Goal: Navigation & Orientation: Find specific page/section

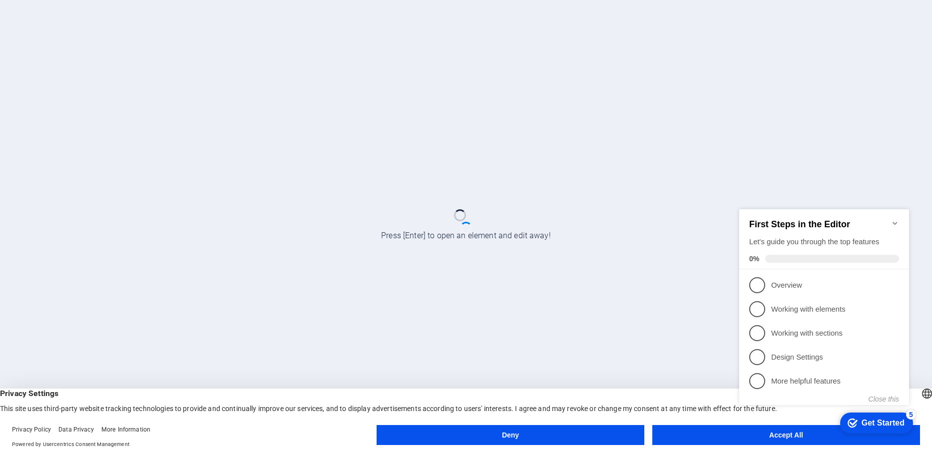
click div "checkmark Get Started 5 First Steps in the Editor Let's guide you through the t…"
click at [894, 222] on icon "Minimize checklist" at bounding box center [895, 223] width 4 height 3
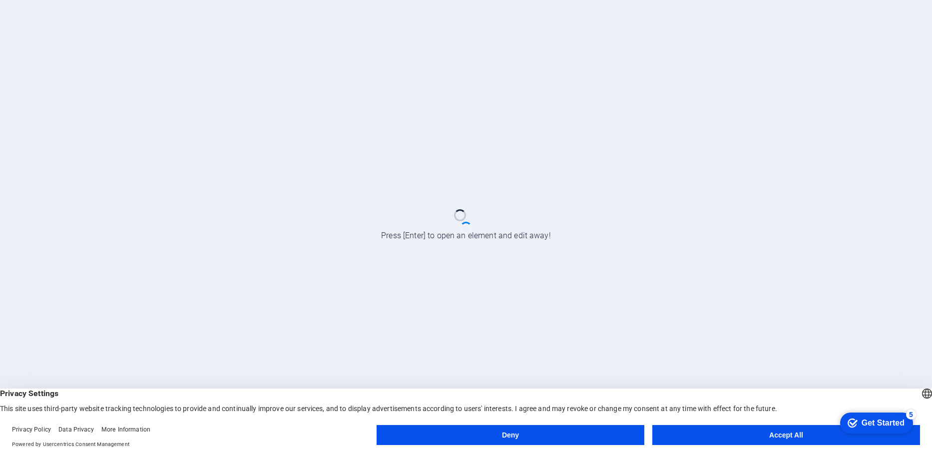
click at [769, 436] on button "Accept All" at bounding box center [787, 435] width 268 height 20
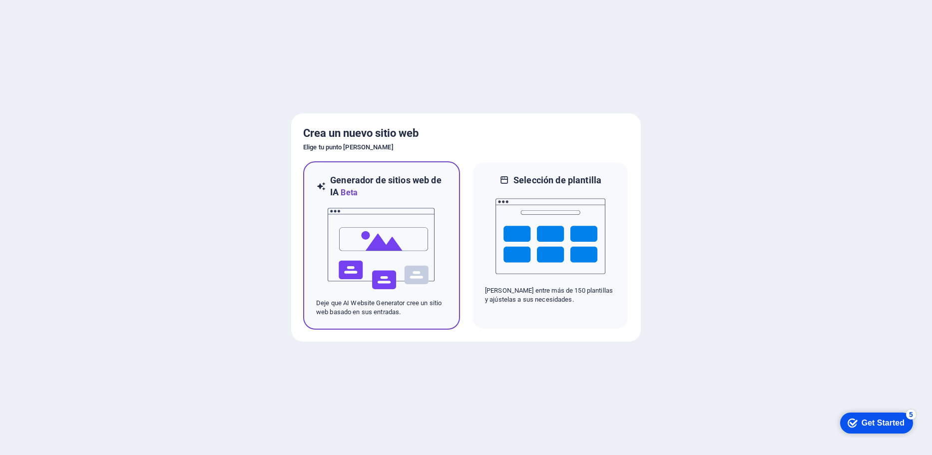
drag, startPoint x: 404, startPoint y: 239, endPoint x: 397, endPoint y: 256, distance: 18.8
click at [404, 239] on img at bounding box center [382, 249] width 110 height 100
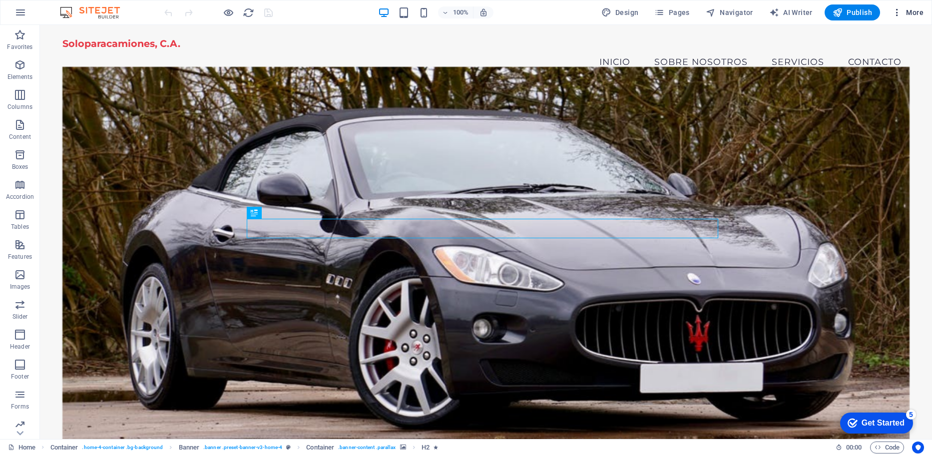
click at [894, 13] on icon "button" at bounding box center [897, 12] width 10 height 10
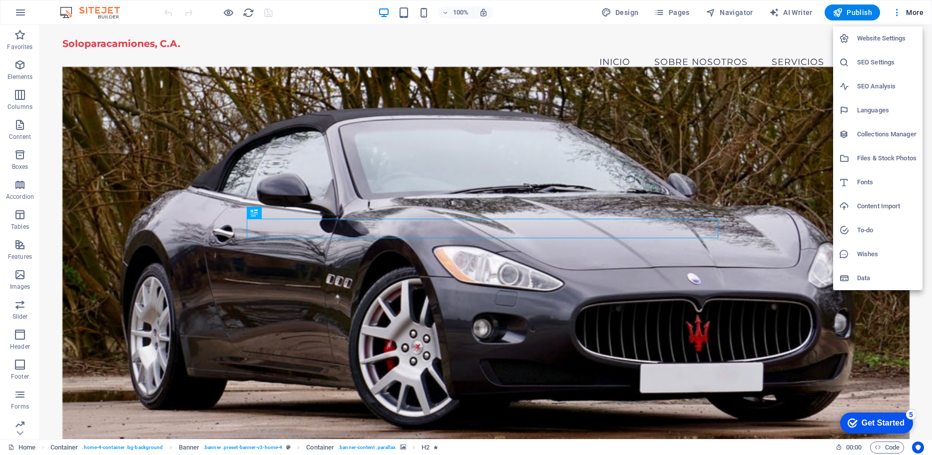
click at [12, 8] on div at bounding box center [466, 227] width 932 height 455
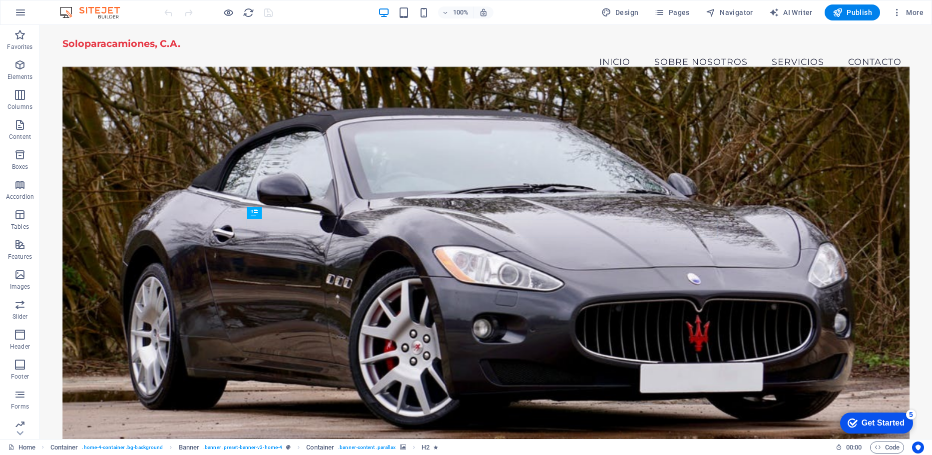
click at [23, 9] on div "Website Settings SEO Settings SEO Analysis Languages Collections Manager Files …" at bounding box center [466, 230] width 932 height 449
click at [23, 9] on icon "button" at bounding box center [20, 12] width 12 height 12
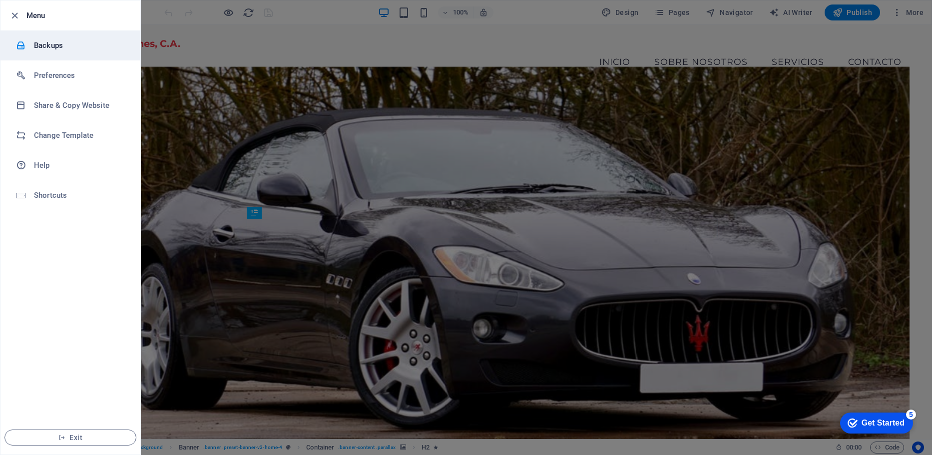
click at [37, 38] on li "Backups" at bounding box center [70, 45] width 140 height 30
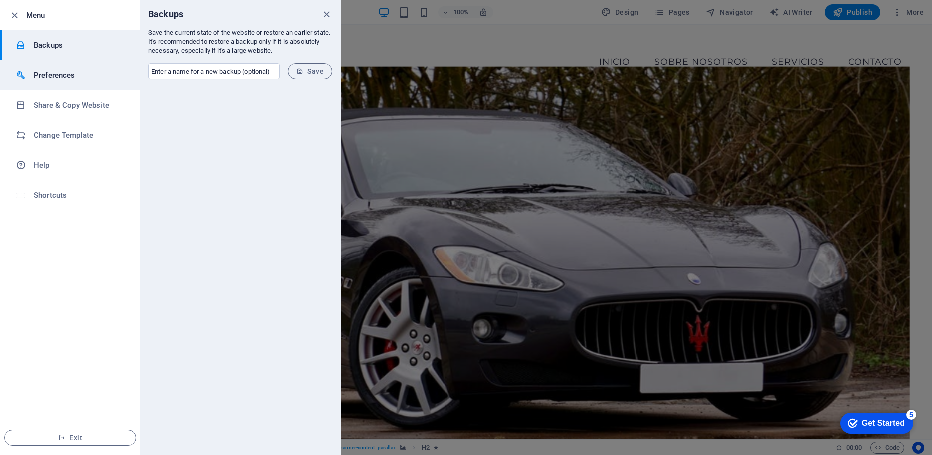
click at [44, 74] on h6 "Preferences" at bounding box center [80, 75] width 92 height 12
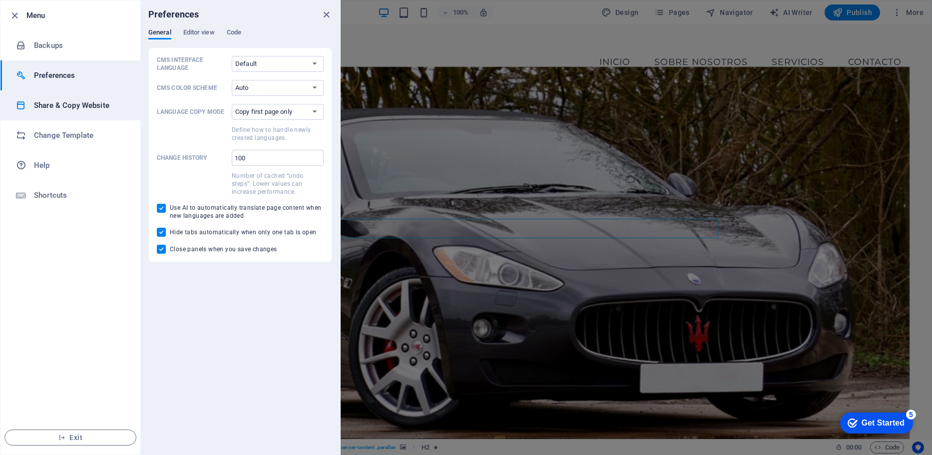
click at [57, 109] on h6 "Share & Copy Website" at bounding box center [80, 105] width 92 height 12
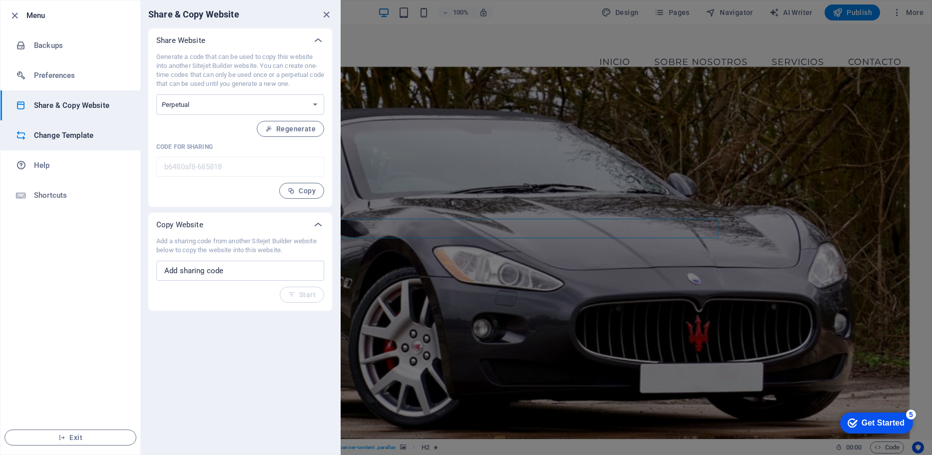
click at [70, 136] on h6 "Change Template" at bounding box center [80, 135] width 92 height 12
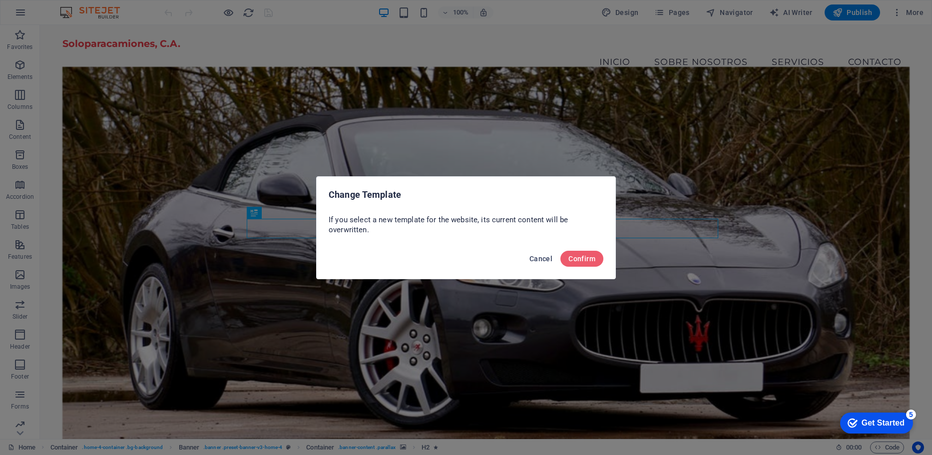
click at [551, 261] on span "Cancel" at bounding box center [541, 259] width 23 height 8
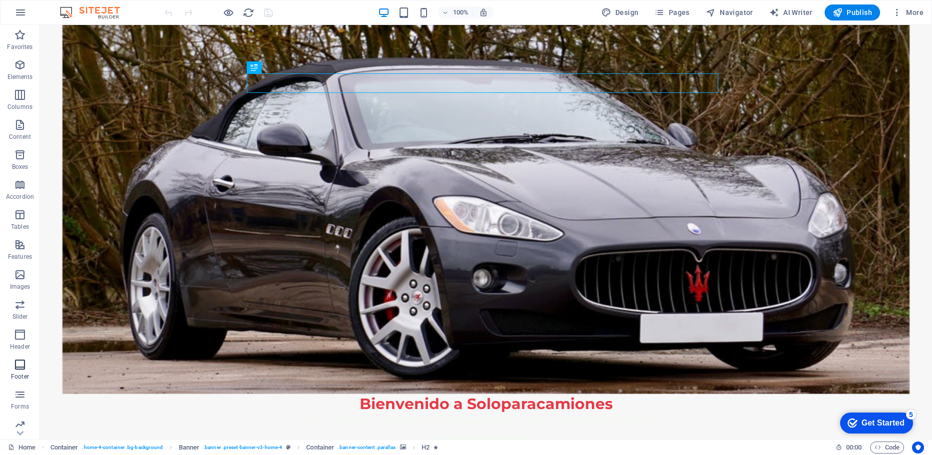
scroll to position [150, 0]
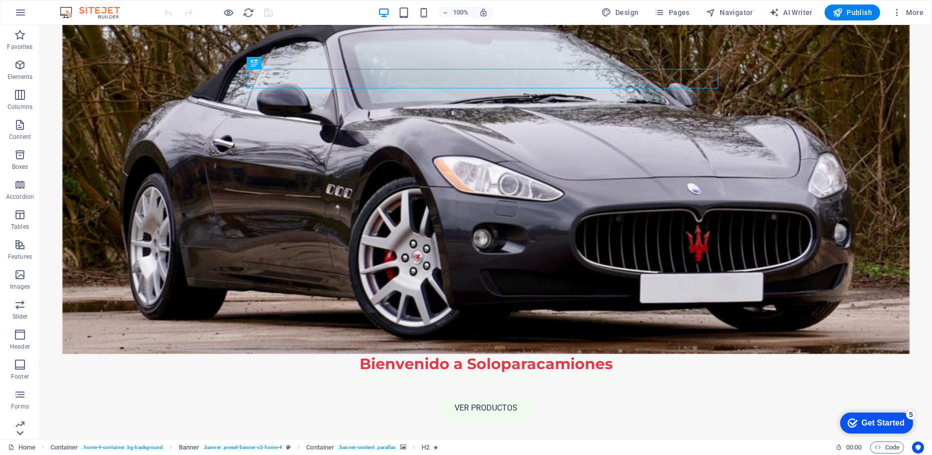
click at [21, 38] on icon at bounding box center [20, 31] width 14 height 14
click at [21, 434] on p "Collections" at bounding box center [19, 431] width 30 height 8
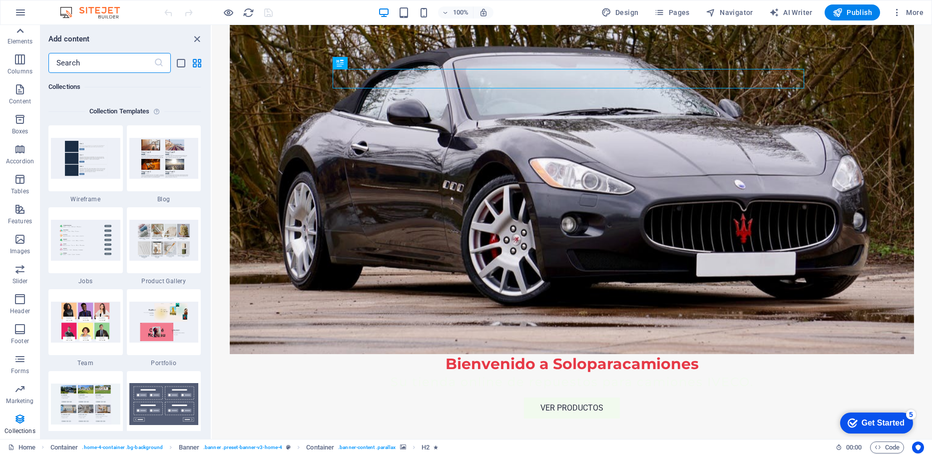
click at [22, 34] on icon at bounding box center [20, 31] width 14 height 14
click at [21, 71] on span "Elements" at bounding box center [20, 71] width 40 height 24
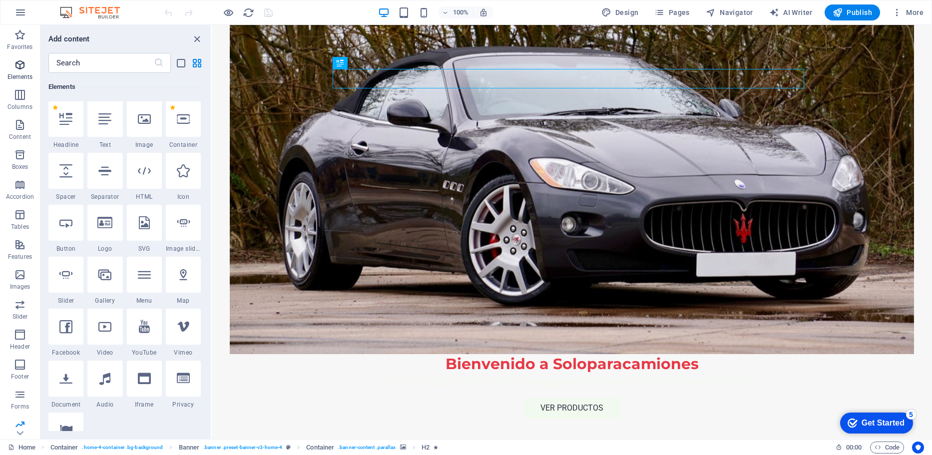
scroll to position [106, 0]
click at [4, 15] on div "100% Design Pages Navigator AI Writer Publish More" at bounding box center [465, 12] width 931 height 24
click at [6, 12] on div "100% Design Pages Navigator AI Writer Publish More" at bounding box center [465, 12] width 931 height 24
click at [15, 12] on icon "button" at bounding box center [20, 12] width 12 height 12
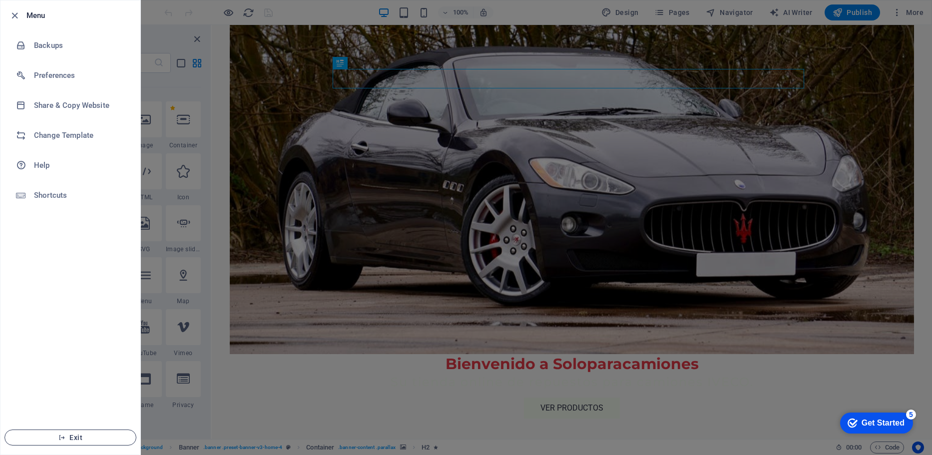
click at [61, 441] on span "Exit" at bounding box center [70, 438] width 115 height 8
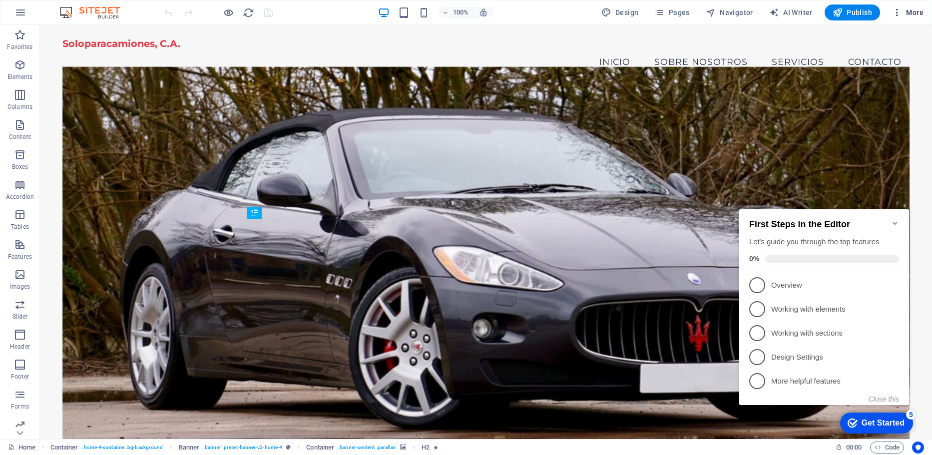
click at [899, 14] on icon "button" at bounding box center [897, 12] width 10 height 10
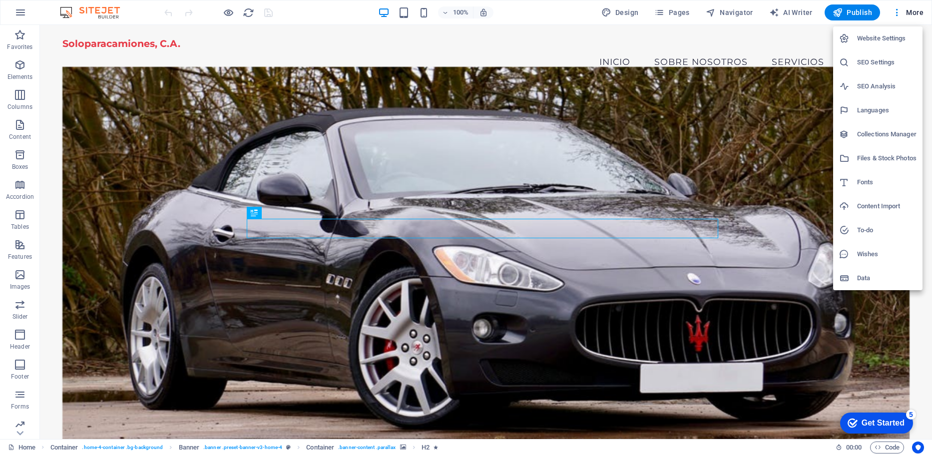
click at [25, 11] on div at bounding box center [466, 227] width 932 height 455
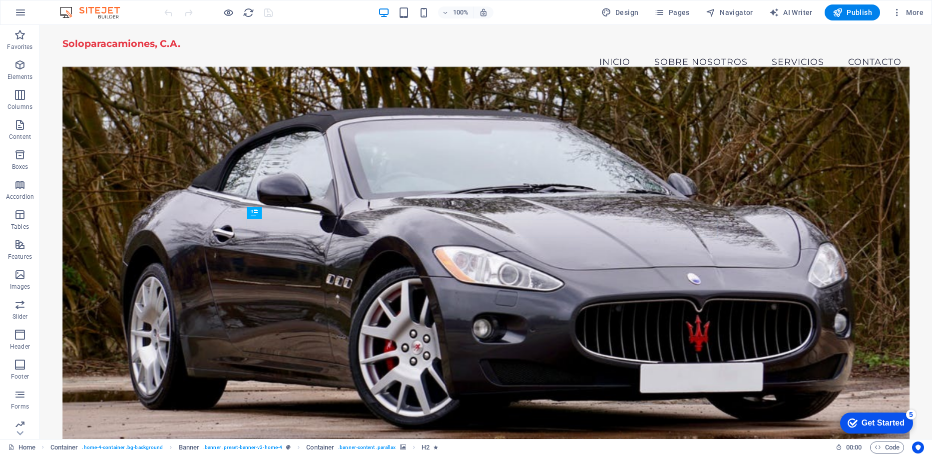
click at [21, 14] on icon "button" at bounding box center [20, 12] width 12 height 12
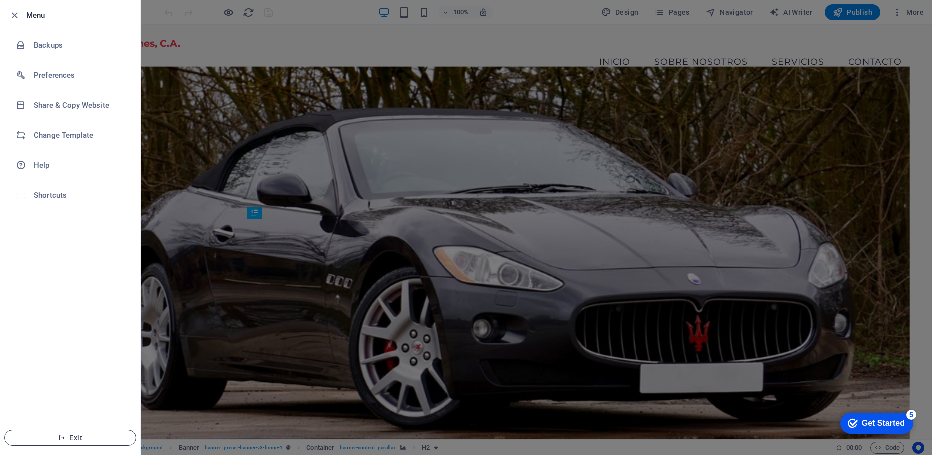
click at [84, 436] on span "Exit" at bounding box center [70, 438] width 115 height 8
click at [74, 434] on span "Exit" at bounding box center [70, 438] width 115 height 8
